Goal: Answer question/provide support

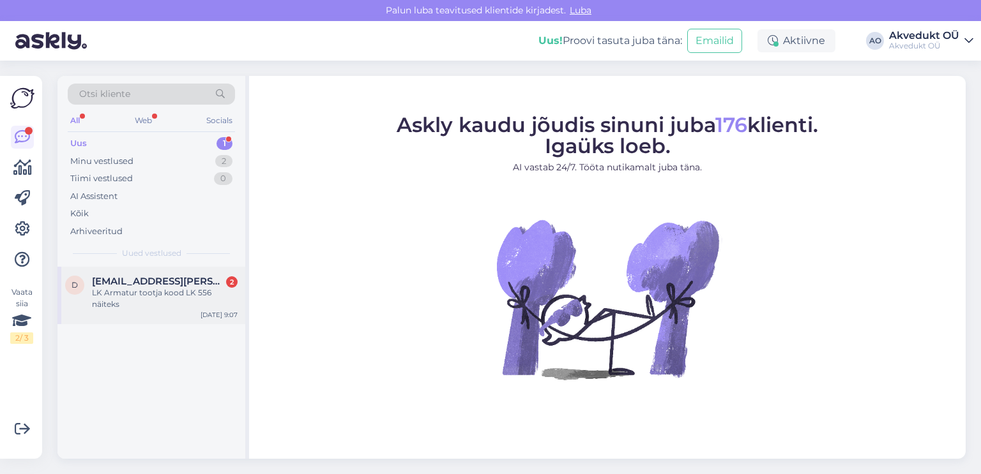
click at [162, 284] on span "[EMAIL_ADDRESS][PERSON_NAME][DOMAIN_NAME]" at bounding box center [158, 281] width 133 height 11
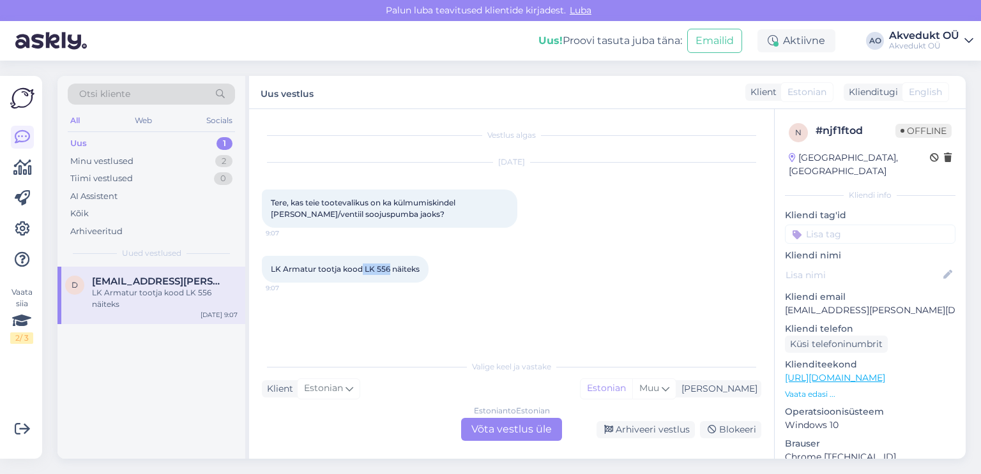
drag, startPoint x: 389, startPoint y: 268, endPoint x: 363, endPoint y: 271, distance: 26.9
click at [363, 271] on span "LK Armatur tootja kood LK 556 näiteks" at bounding box center [345, 269] width 149 height 10
copy span "LK 556"
click at [524, 426] on div "Estonian to Estonian Võta vestlus üle" at bounding box center [511, 429] width 101 height 23
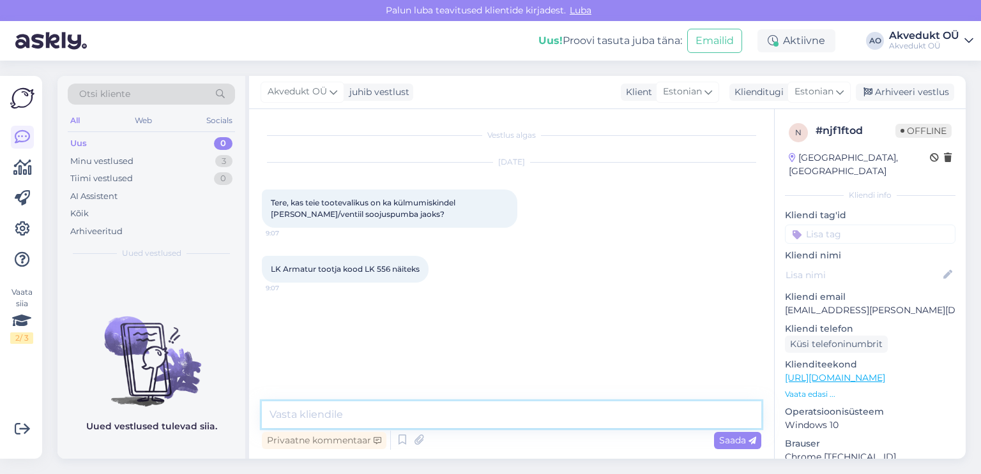
click at [310, 410] on textarea at bounding box center [511, 415] width 499 height 27
type textarea "Tere, kahjuks meie valikus see puudub."
